Goal: Find specific page/section: Find specific page/section

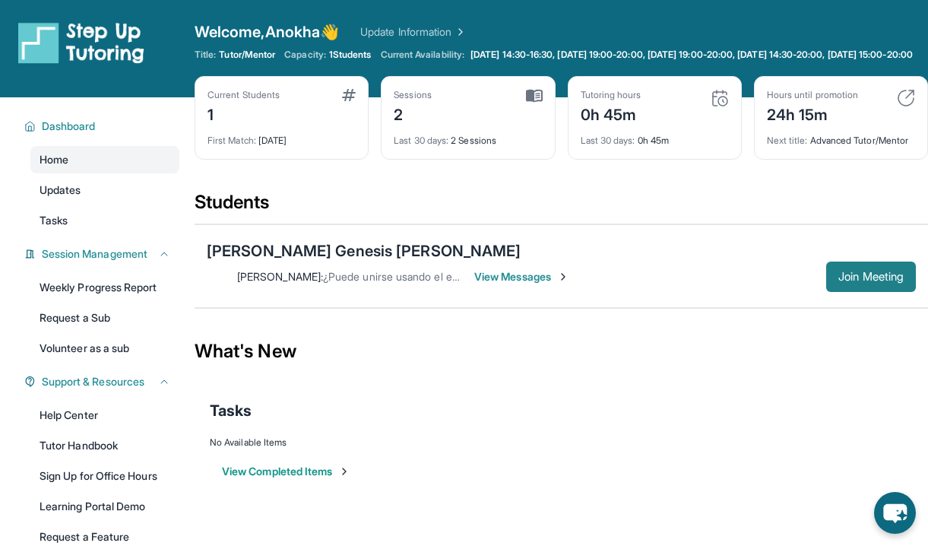
click at [870, 272] on span "Join Meeting" at bounding box center [871, 276] width 65 height 9
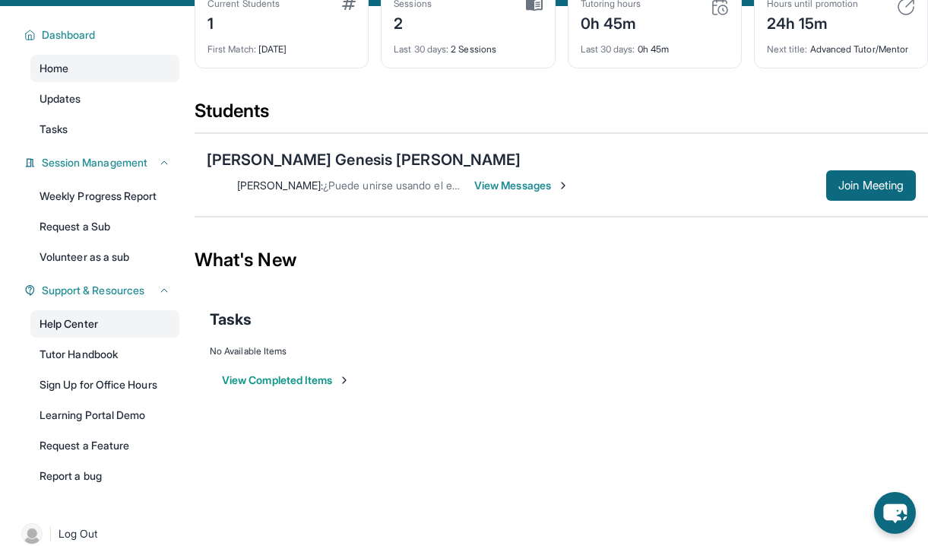
scroll to position [123, 0]
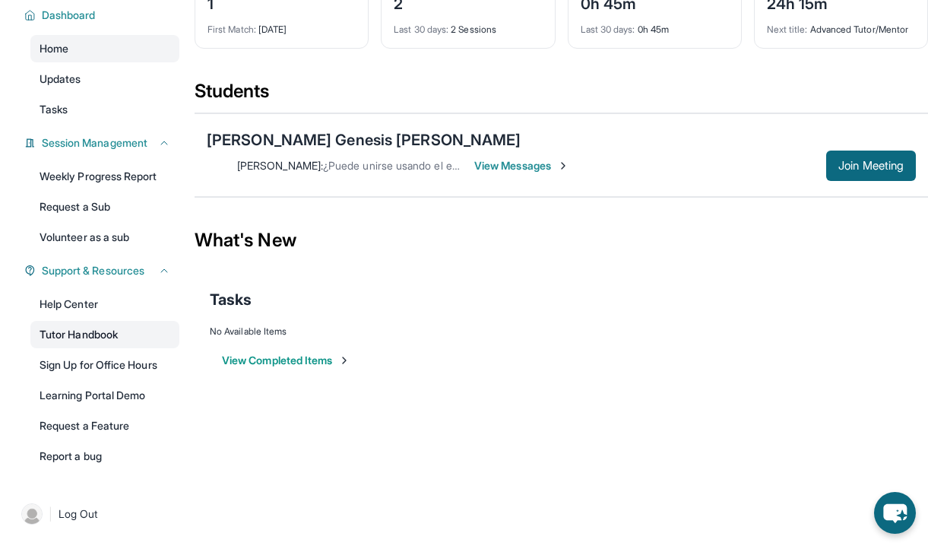
click at [81, 342] on link "Tutor Handbook" at bounding box center [104, 334] width 149 height 27
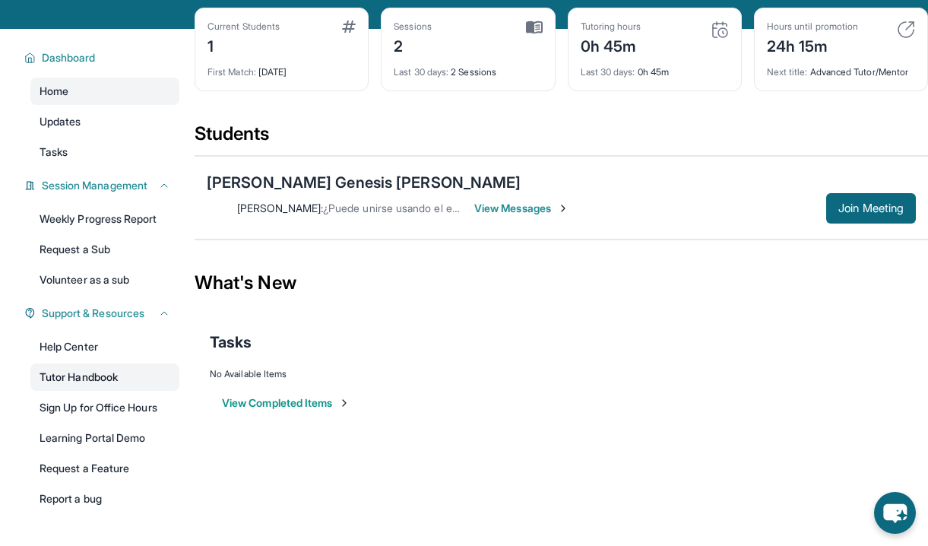
scroll to position [73, 0]
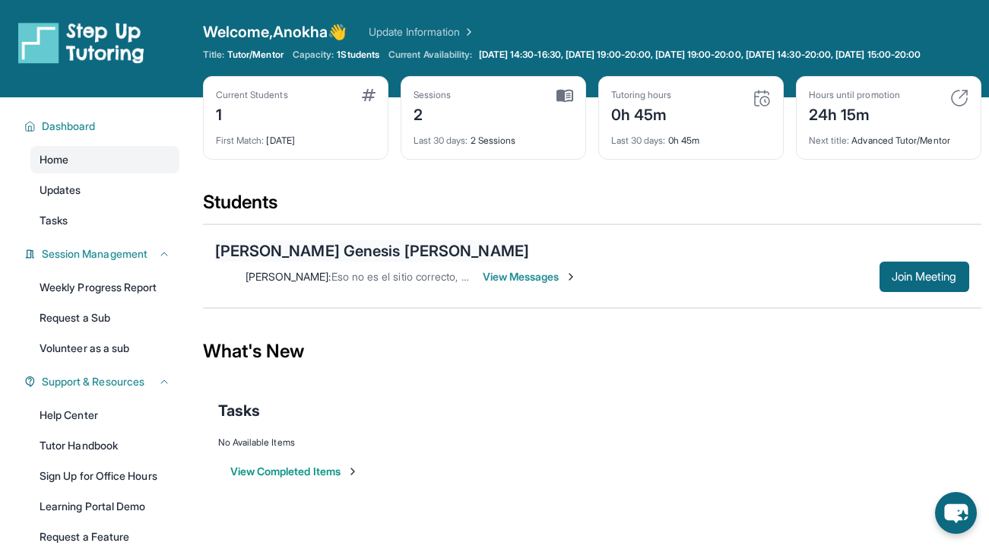
click at [315, 262] on div "[PERSON_NAME] Genesis [PERSON_NAME]" at bounding box center [372, 250] width 315 height 21
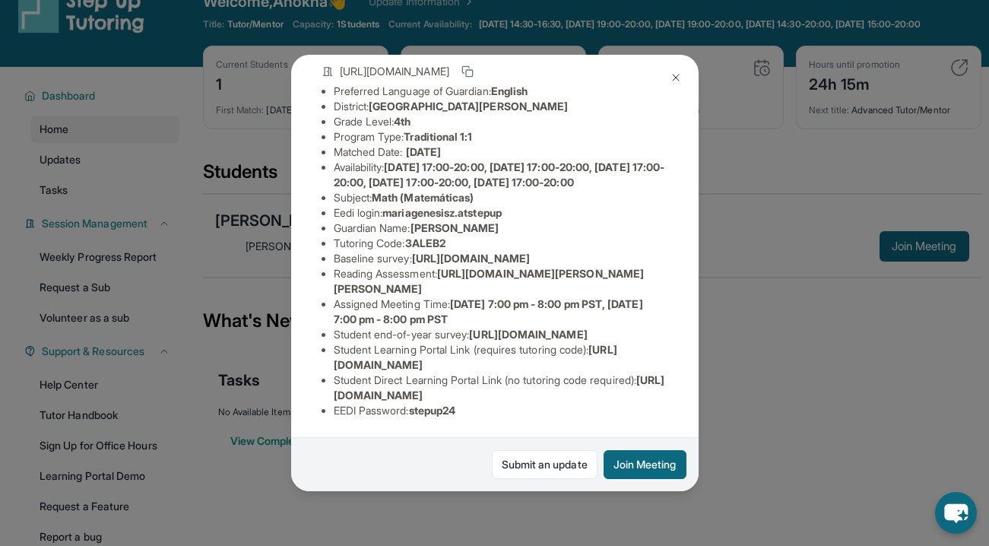
scroll to position [33, 0]
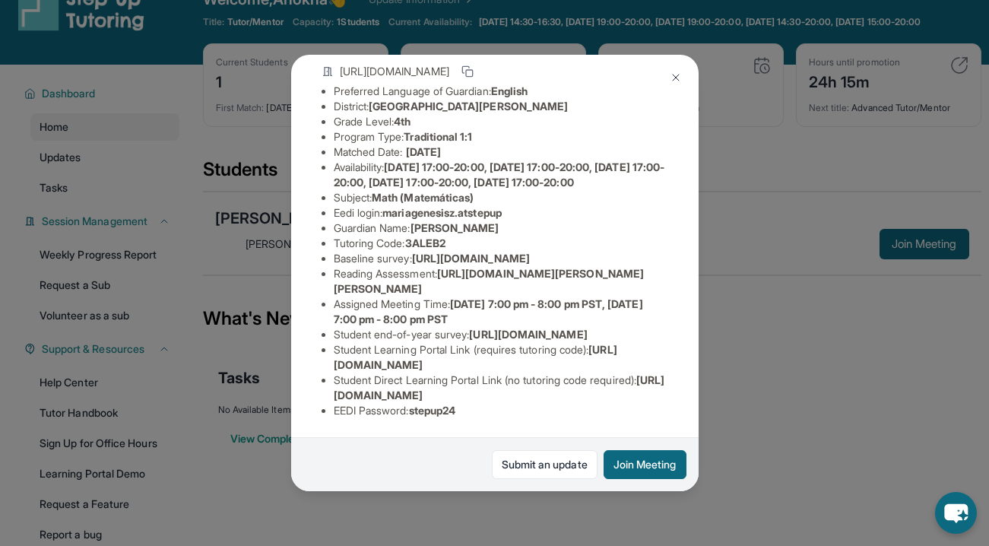
copy span "[URL][DOMAIN_NAME]"
drag, startPoint x: 334, startPoint y: 362, endPoint x: 607, endPoint y: 361, distance: 272.9
click at [607, 361] on li "Student Learning Portal Link (requires tutoring code) : [URL][DOMAIN_NAME]" at bounding box center [501, 357] width 335 height 30
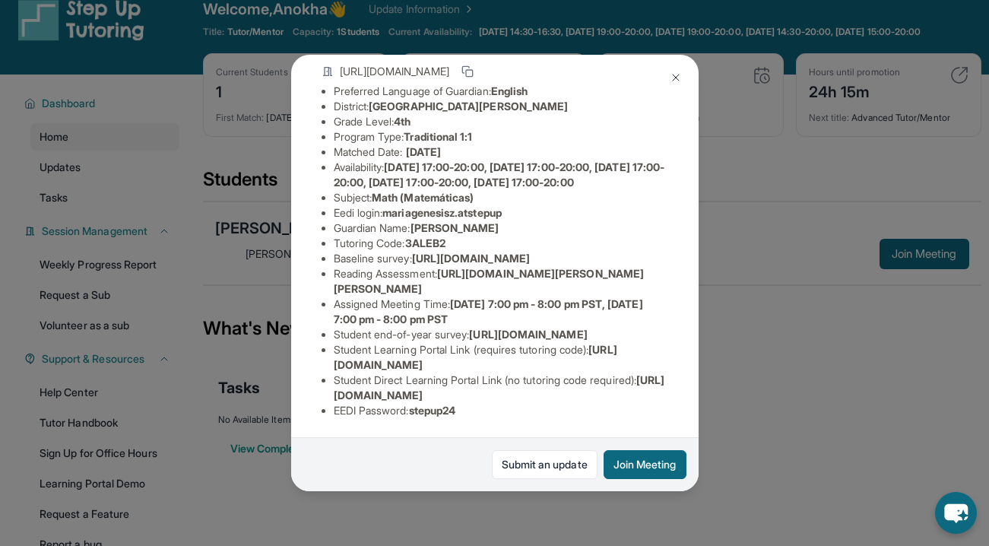
scroll to position [220, 0]
copy span "[URL][DOMAIN_NAME]"
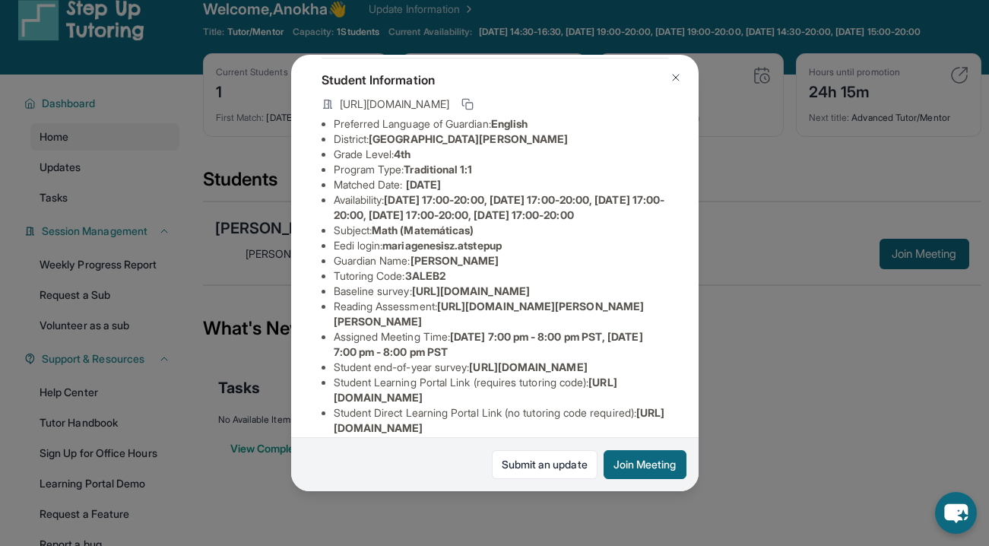
scroll to position [78, 11]
click at [474, 108] on icon at bounding box center [467, 105] width 12 height 12
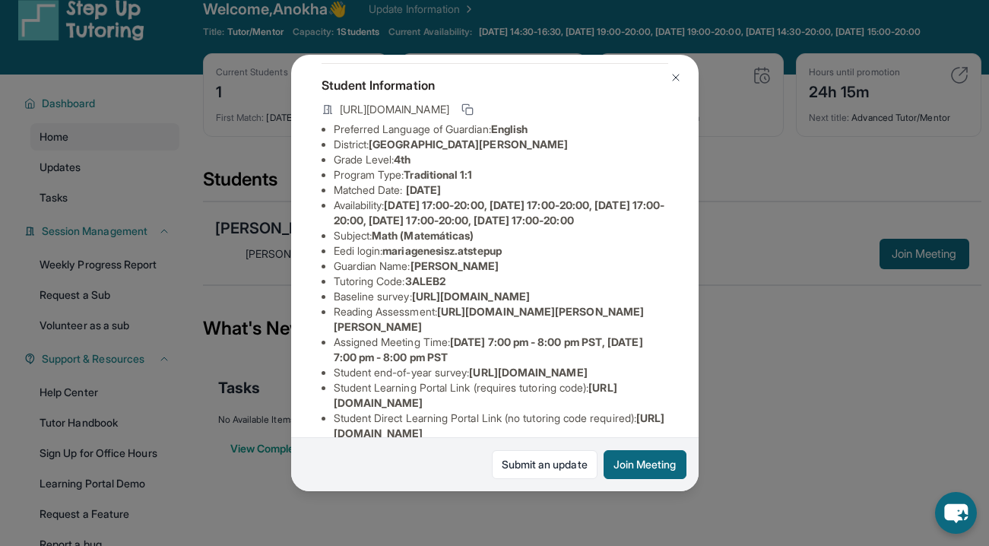
copy span "[URL][DOMAIN_NAME]"
drag, startPoint x: 328, startPoint y: 108, endPoint x: 623, endPoint y: 107, distance: 294.2
click at [623, 107] on div "[URL][DOMAIN_NAME]" at bounding box center [495, 110] width 347 height 21
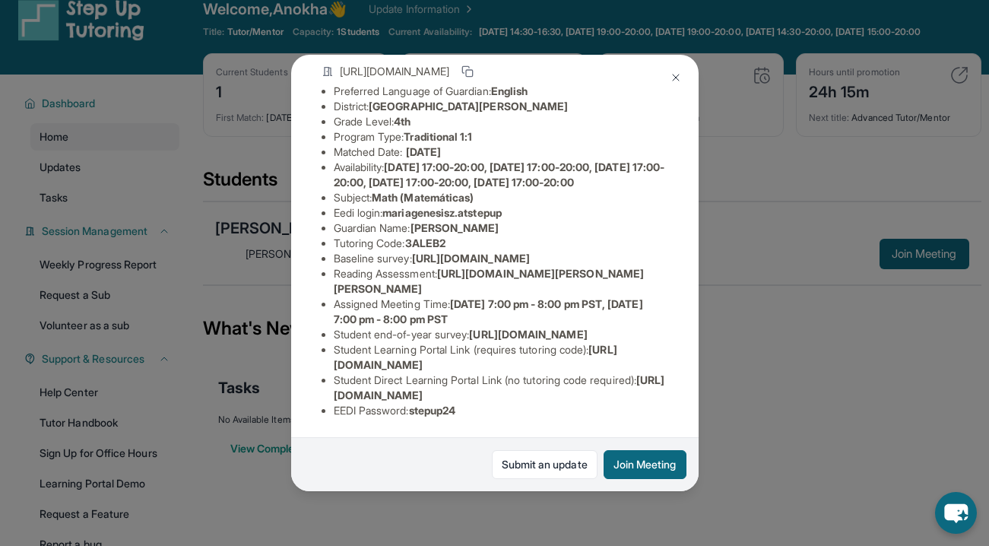
scroll to position [114, 11]
click at [530, 265] on span "[URL][DOMAIN_NAME]" at bounding box center [471, 258] width 118 height 13
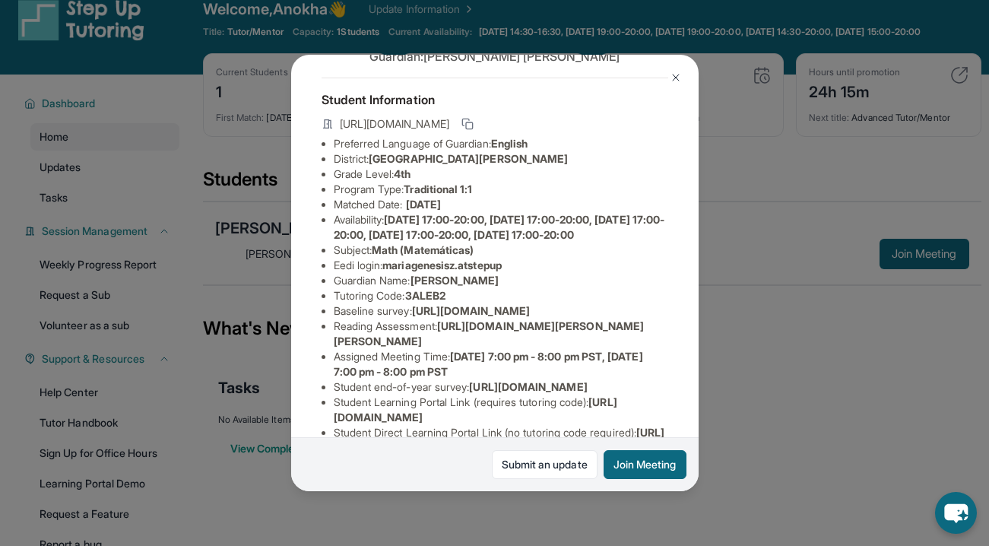
scroll to position [47, 11]
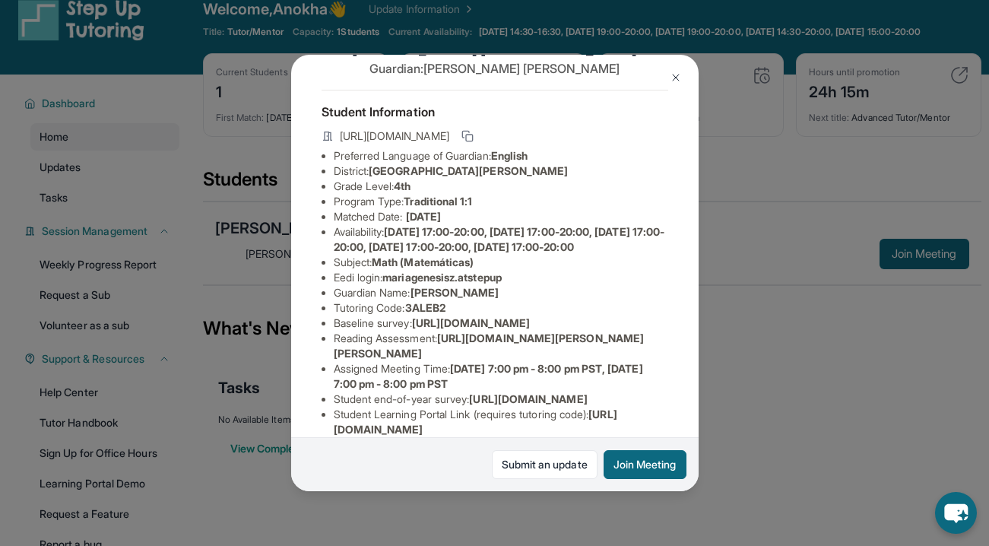
click at [455, 235] on span "[DATE] 17:00-20:00, [DATE] 17:00-20:00, [DATE] 17:00-20:00, [DATE] 17:00-20:00,…" at bounding box center [499, 239] width 331 height 28
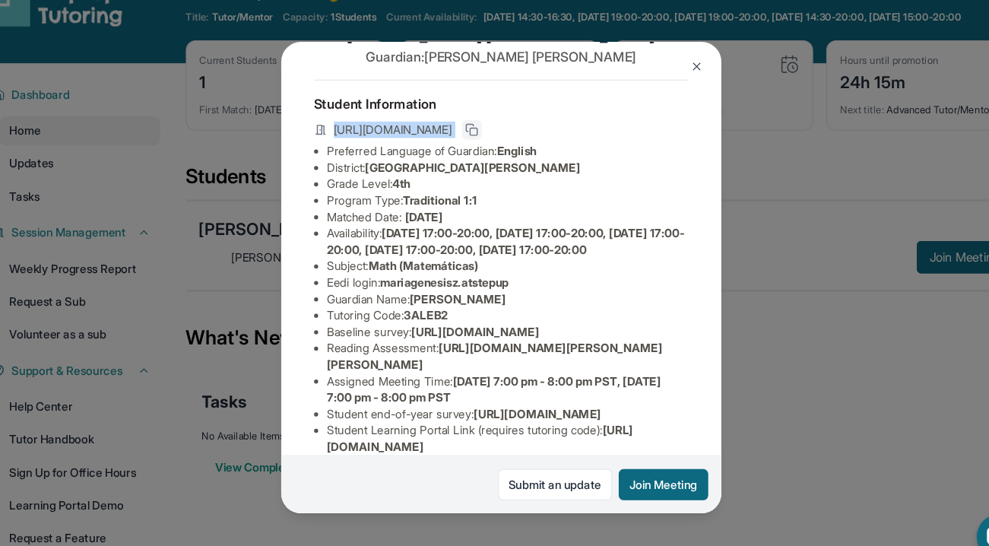
drag, startPoint x: 325, startPoint y: 135, endPoint x: 629, endPoint y: 139, distance: 304.1
click at [629, 137] on div "[URL][DOMAIN_NAME]" at bounding box center [495, 137] width 347 height 21
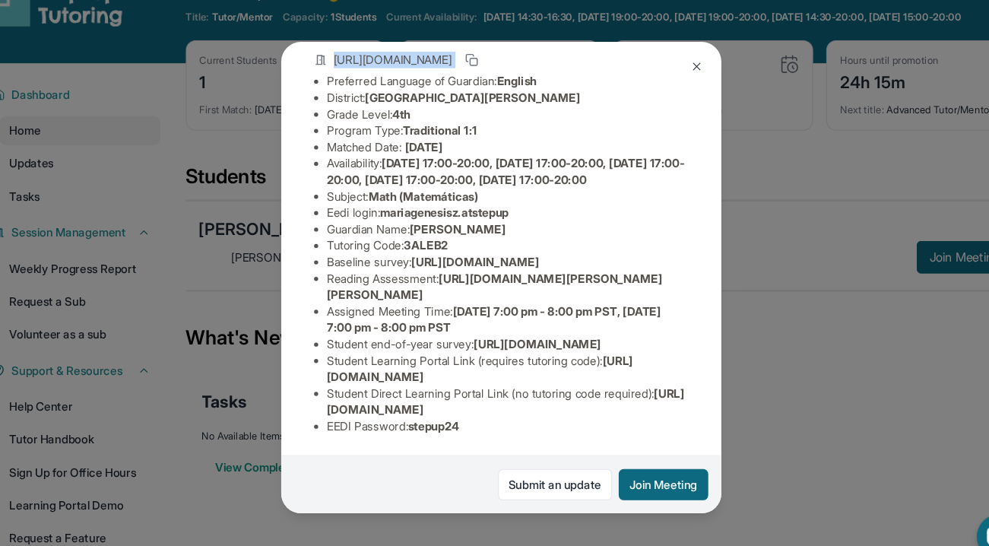
scroll to position [64, 11]
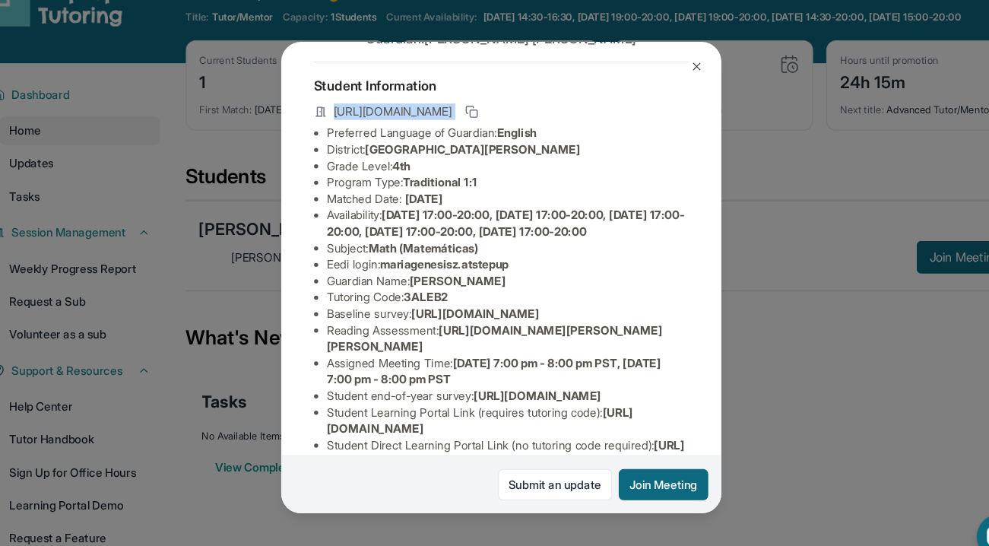
click at [679, 70] on button at bounding box center [676, 77] width 30 height 30
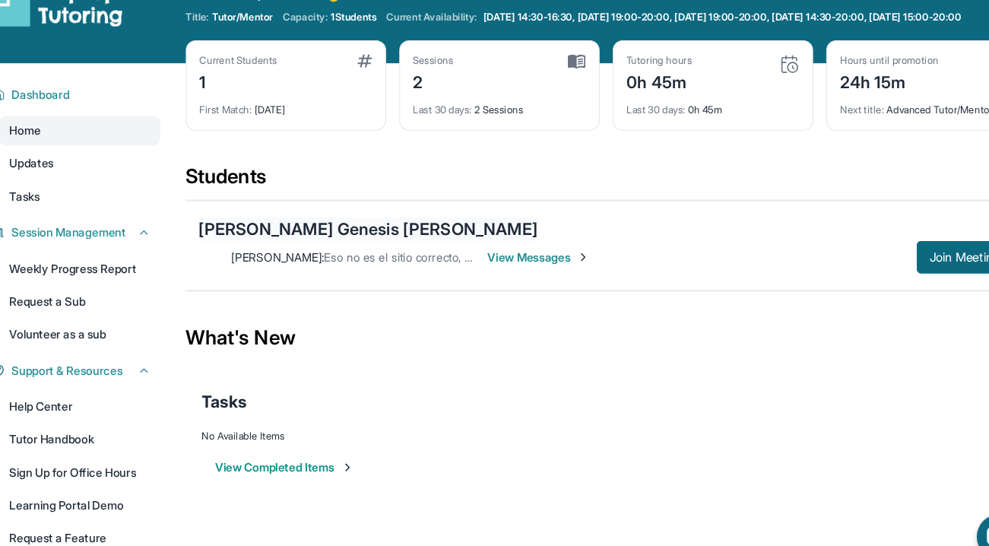
click at [344, 239] on div "[PERSON_NAME] Genesis [PERSON_NAME]" at bounding box center [372, 227] width 315 height 21
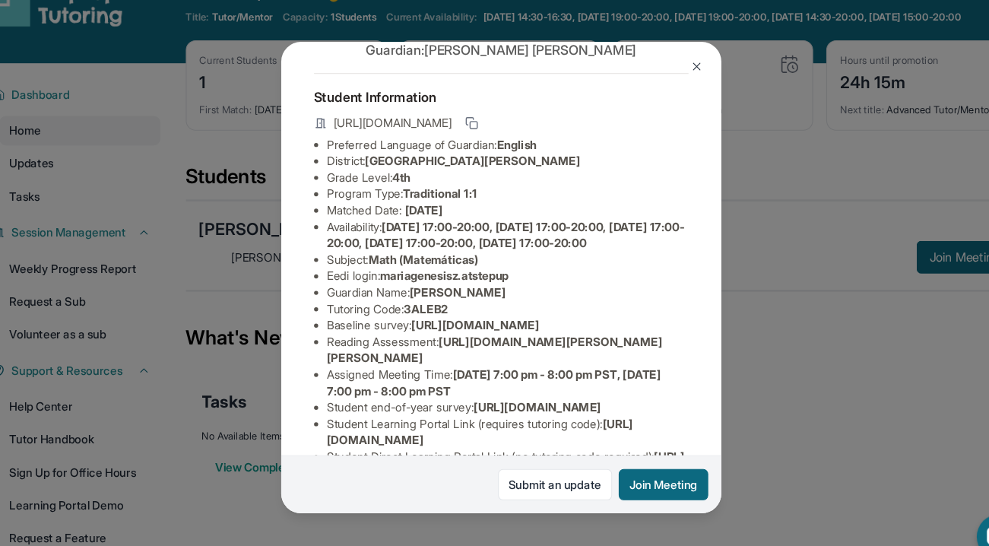
scroll to position [59, 0]
